Goal: Check status: Check status

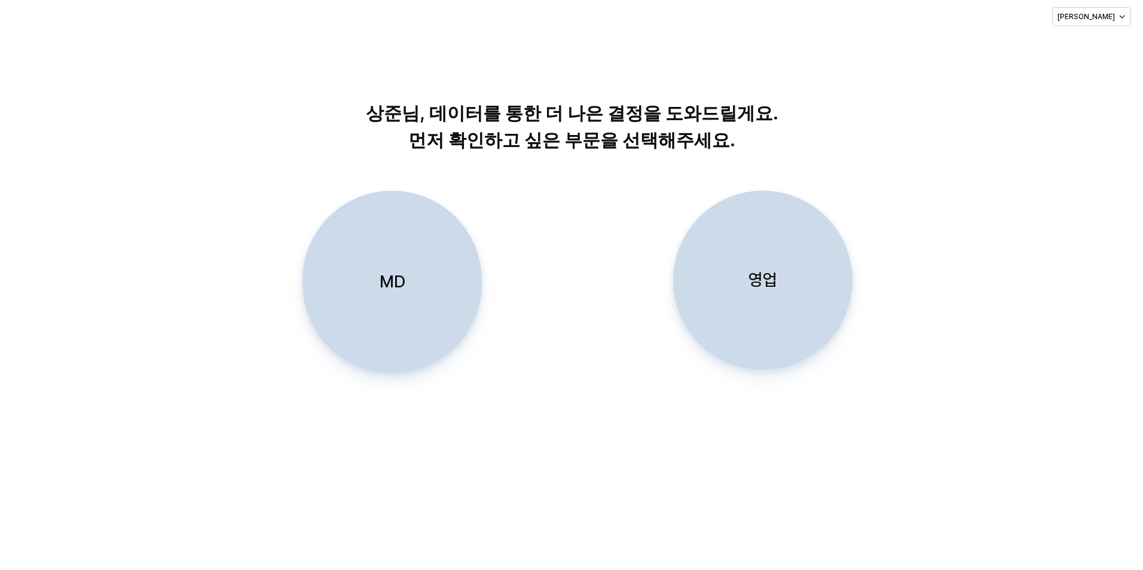
click at [815, 266] on div "영업" at bounding box center [763, 280] width 169 height 178
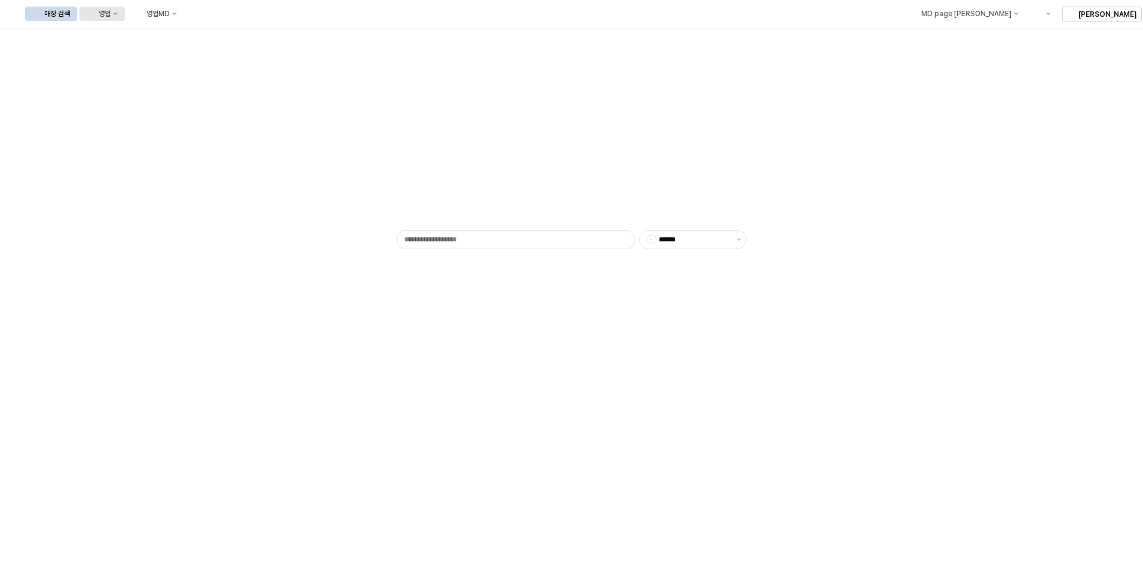
click at [125, 8] on button "영업" at bounding box center [102, 14] width 45 height 14
click at [227, 36] on div "목표매출 달성현황" at bounding box center [235, 36] width 63 height 10
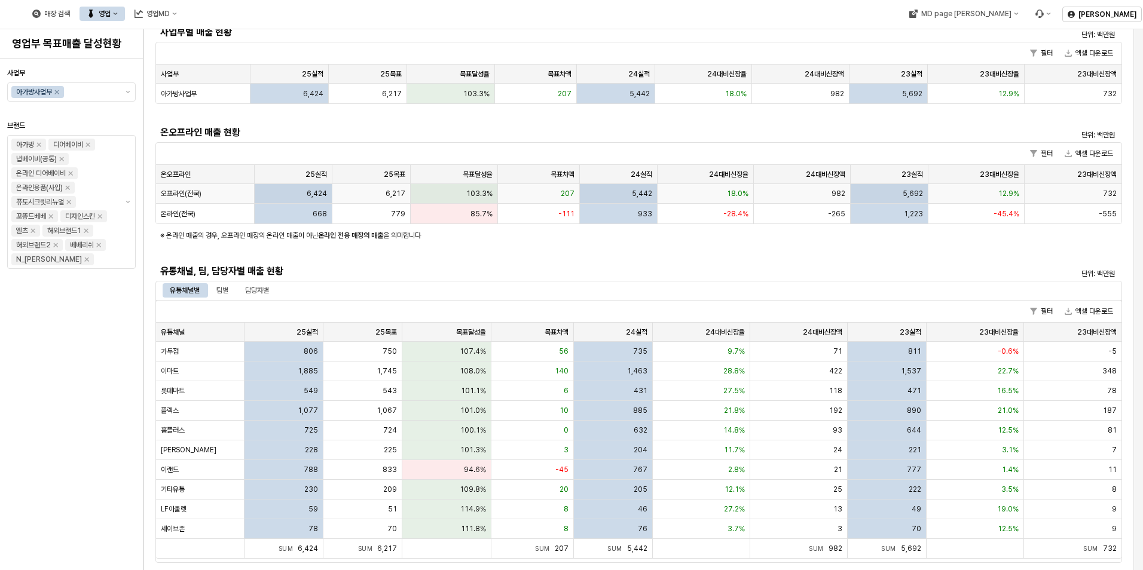
scroll to position [120, 0]
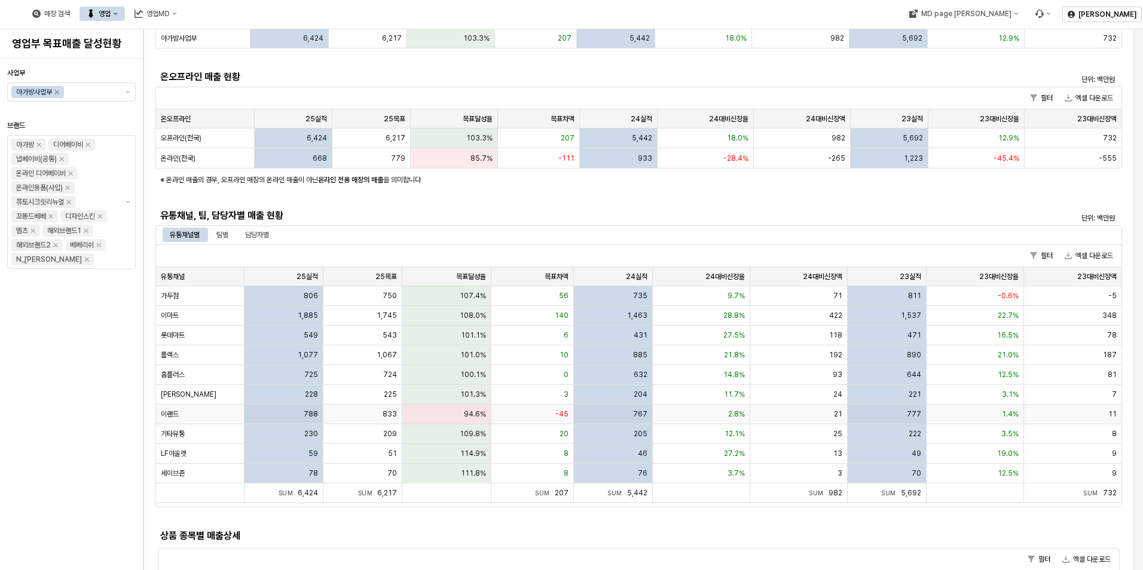
click at [457, 412] on div "94.6%" at bounding box center [446, 415] width 88 height 20
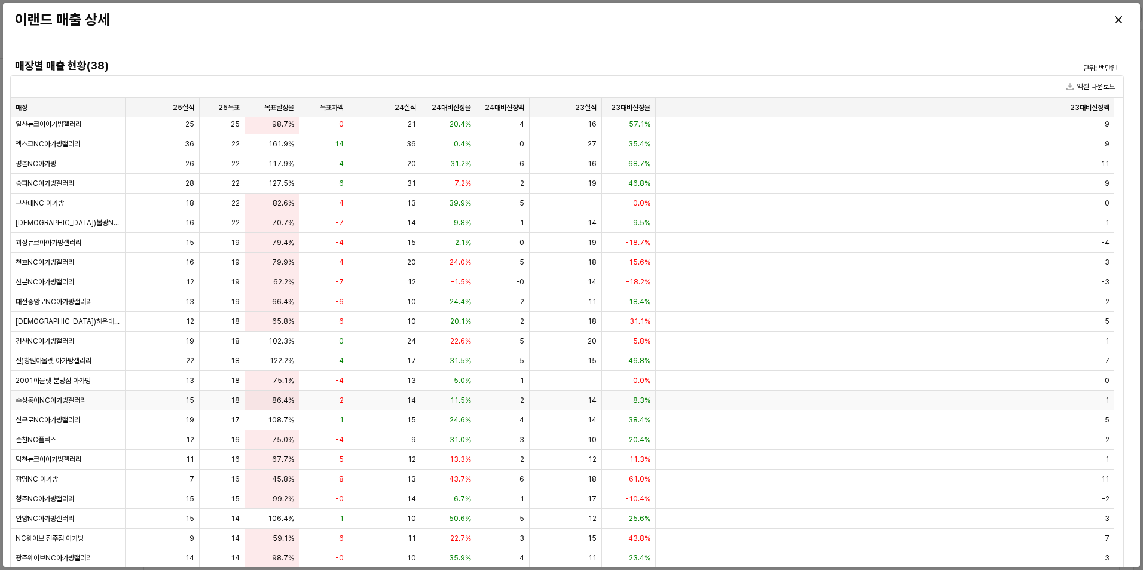
scroll to position [241, 0]
click at [1117, 18] on icon "Close" at bounding box center [1118, 19] width 7 height 7
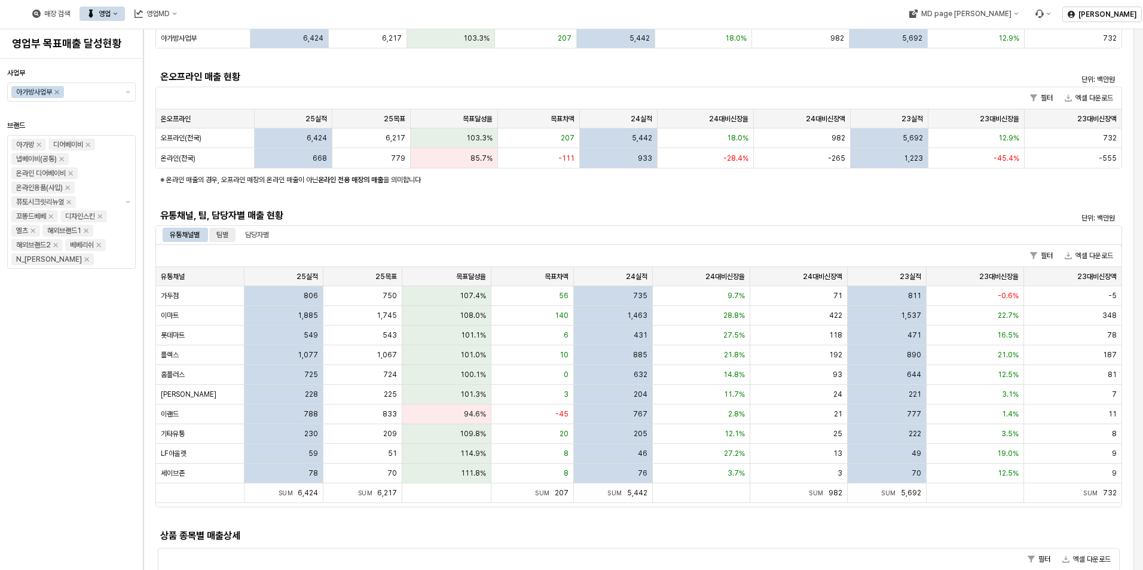
click at [228, 233] on div "팀별" at bounding box center [222, 235] width 12 height 14
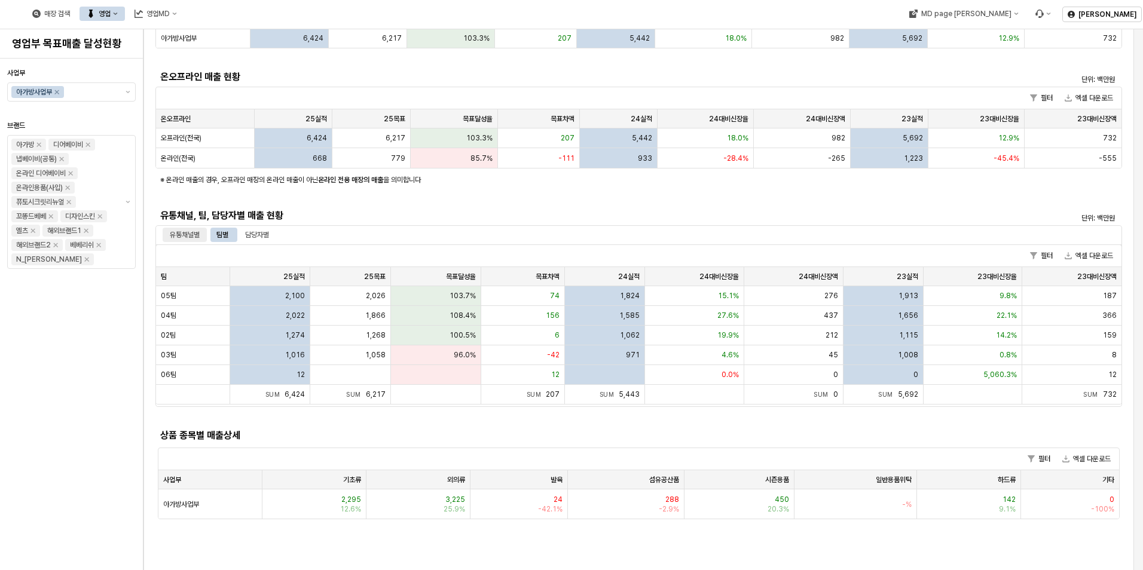
click at [197, 233] on div "유통채널별" at bounding box center [185, 235] width 30 height 14
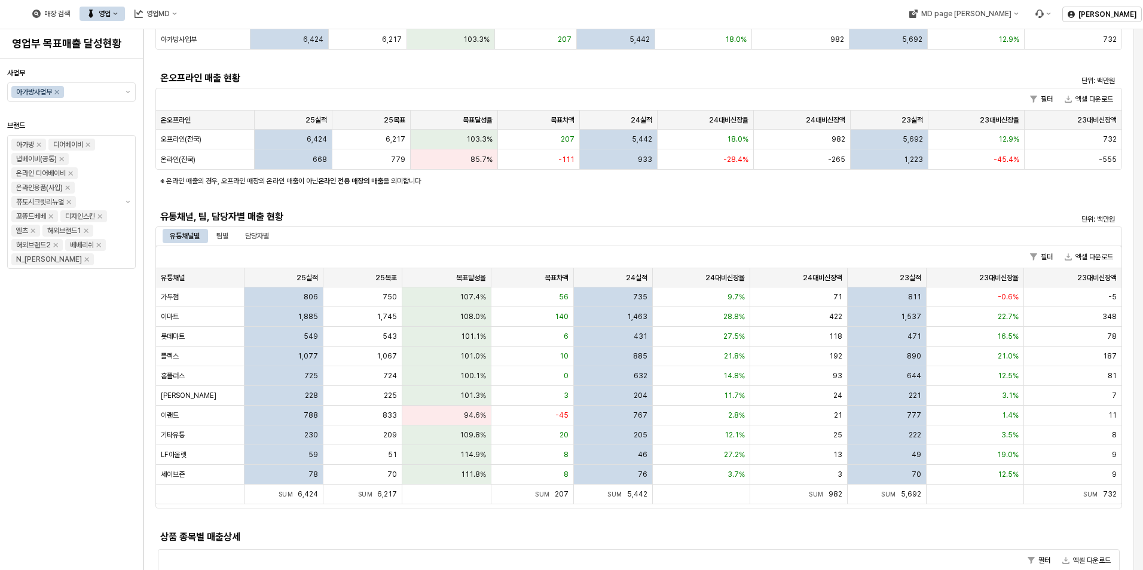
scroll to position [120, 0]
click at [436, 411] on div "94.6%" at bounding box center [446, 415] width 88 height 20
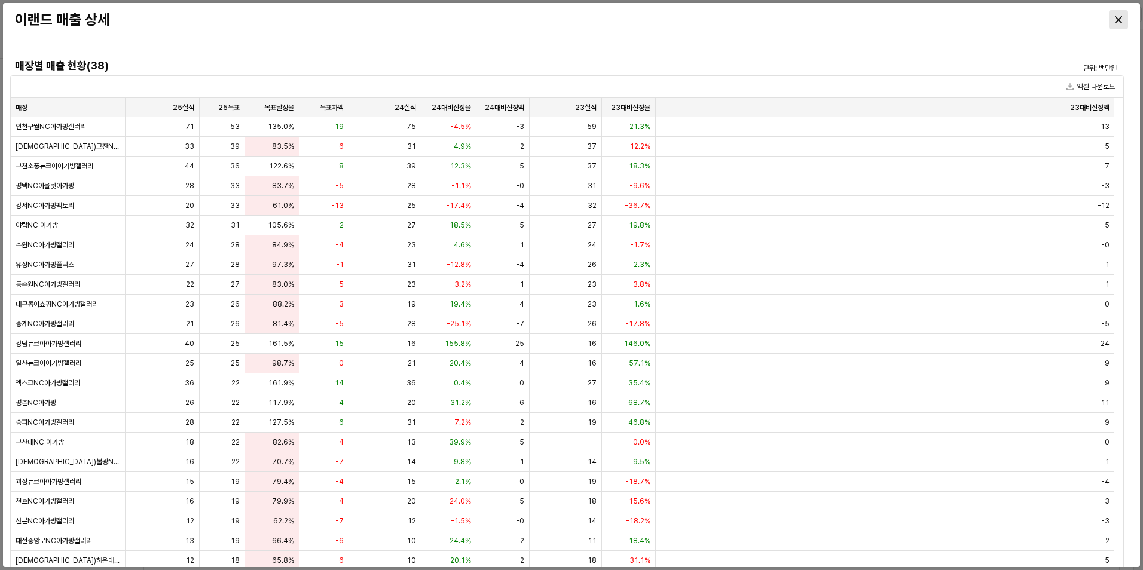
click at [1114, 15] on div "Close" at bounding box center [1119, 20] width 18 height 18
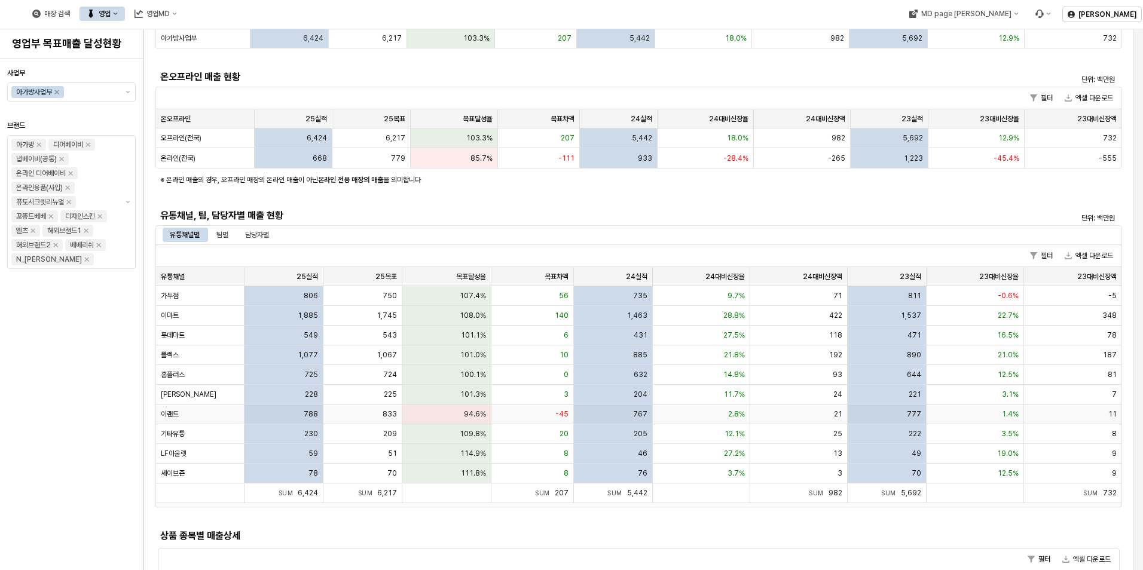
click at [214, 419] on div "이랜드" at bounding box center [200, 415] width 88 height 20
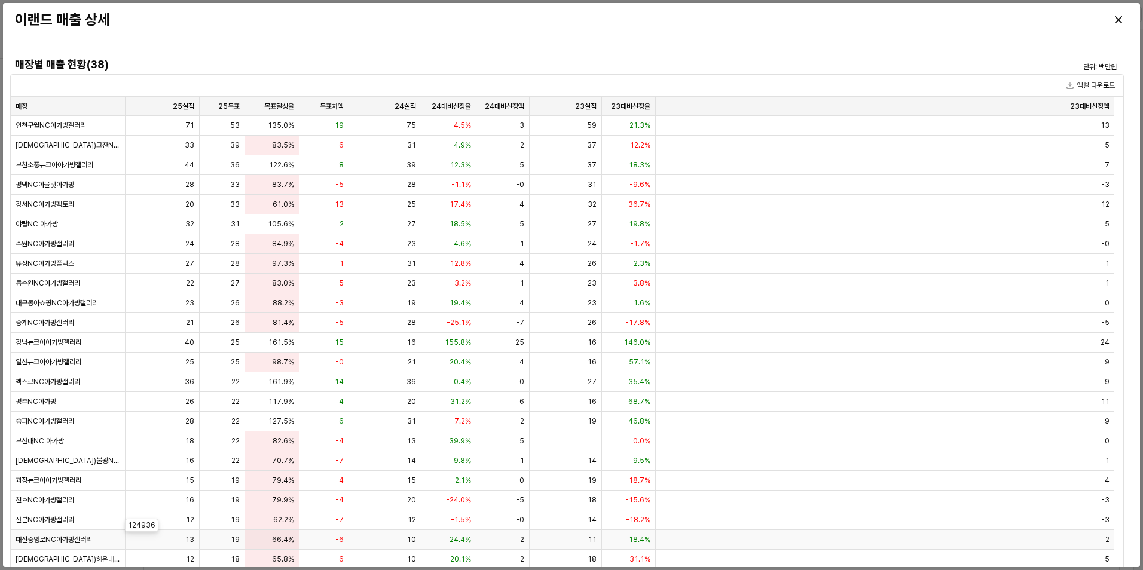
scroll to position [0, 0]
click at [1123, 21] on div "Close" at bounding box center [1119, 20] width 18 height 18
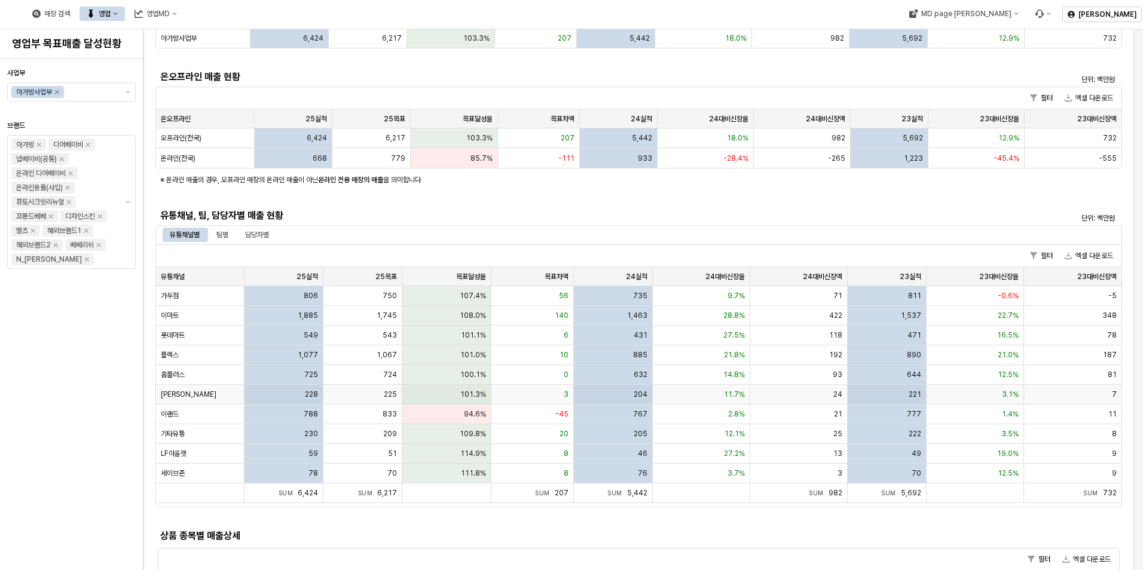
click at [270, 396] on div "228" at bounding box center [284, 395] width 79 height 20
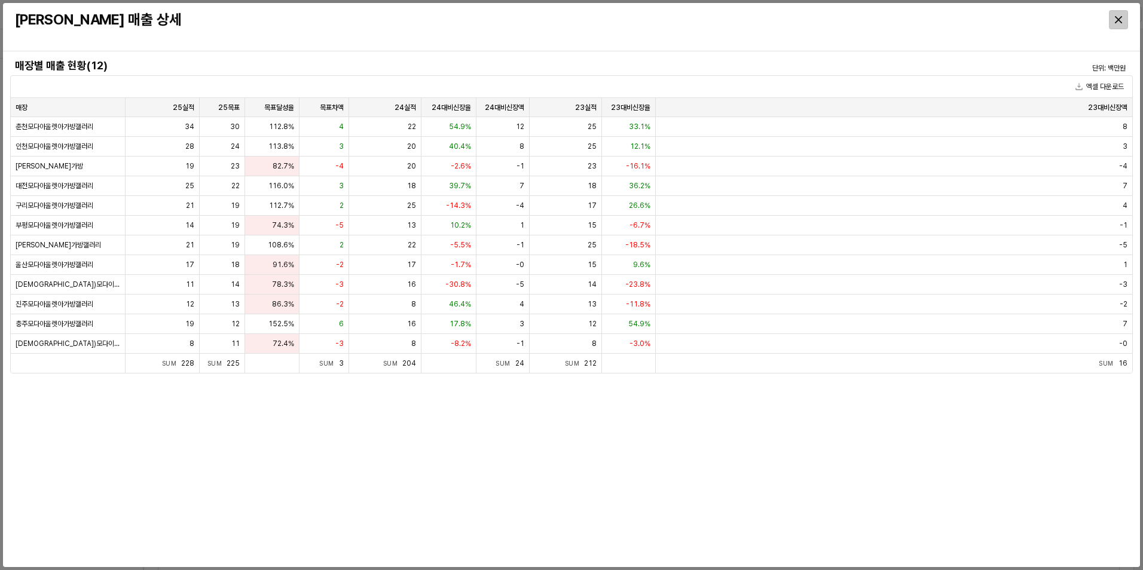
click at [1128, 18] on button "Close" at bounding box center [1118, 19] width 19 height 19
